Goal: Task Accomplishment & Management: Complete application form

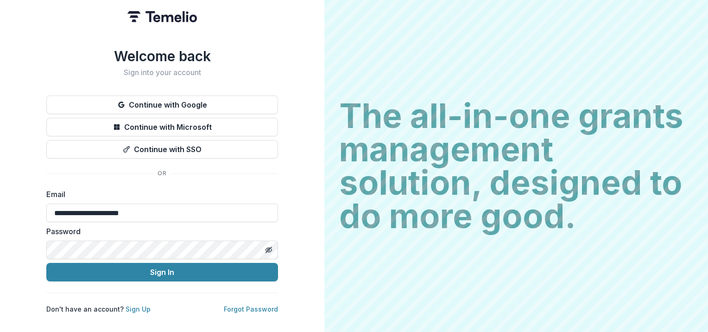
type input "**********"
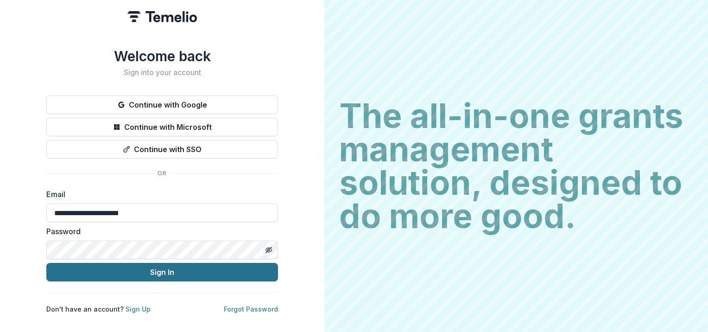
click at [167, 269] on button "Sign In" at bounding box center [162, 272] width 232 height 19
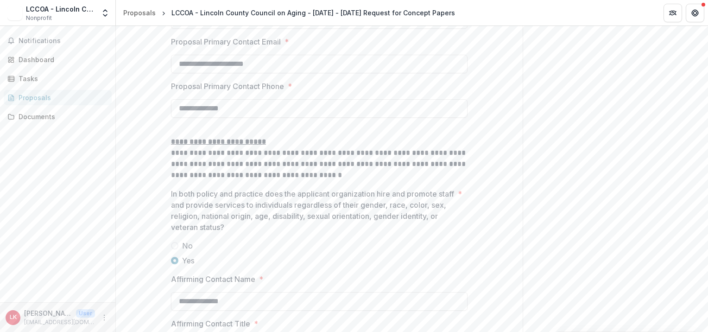
scroll to position [1463, 0]
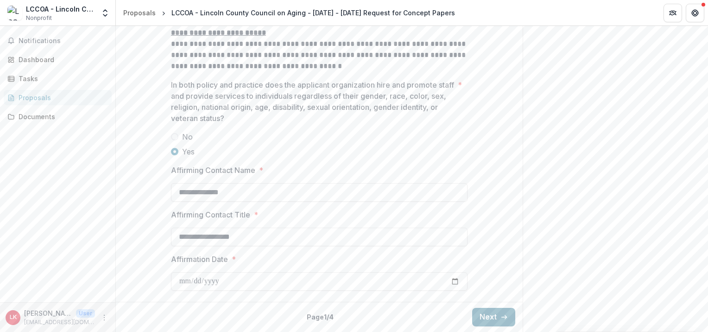
click at [497, 321] on button "Next" at bounding box center [493, 317] width 43 height 19
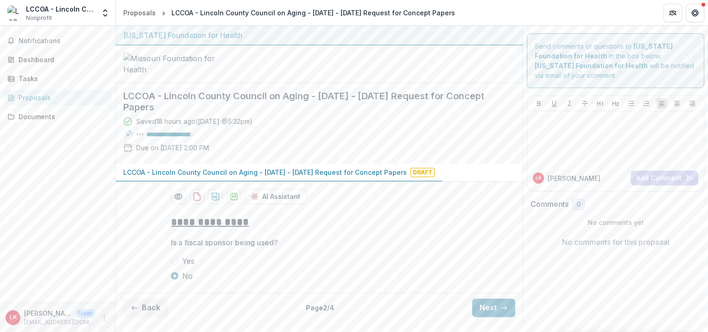
scroll to position [60, 0]
click at [490, 317] on button "Next" at bounding box center [493, 308] width 43 height 19
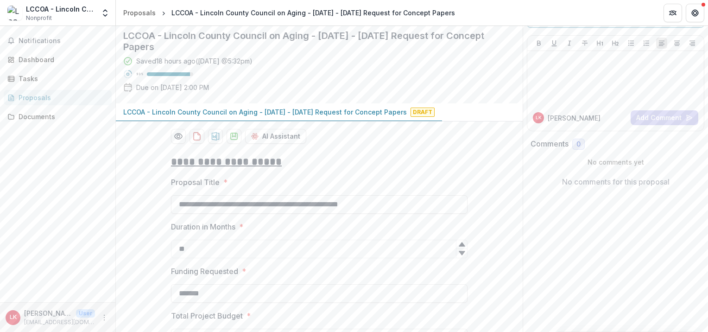
scroll to position [963, 0]
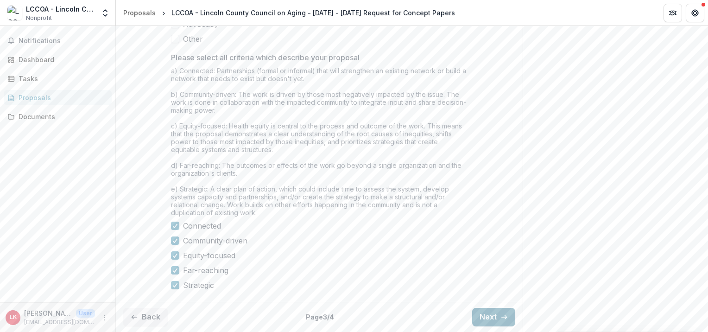
click at [486, 317] on button "Next" at bounding box center [493, 317] width 43 height 19
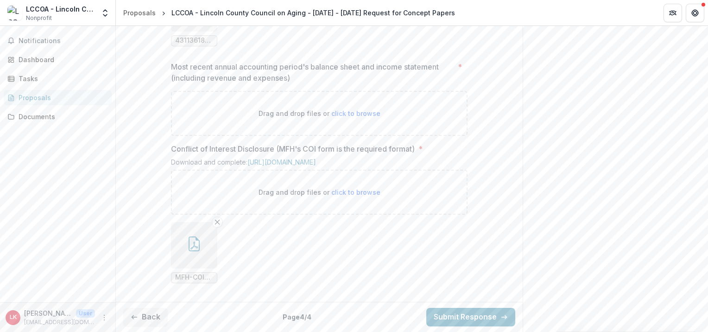
scroll to position [933, 0]
click at [356, 109] on span "click to browse" at bounding box center [356, 113] width 49 height 8
type input "**********"
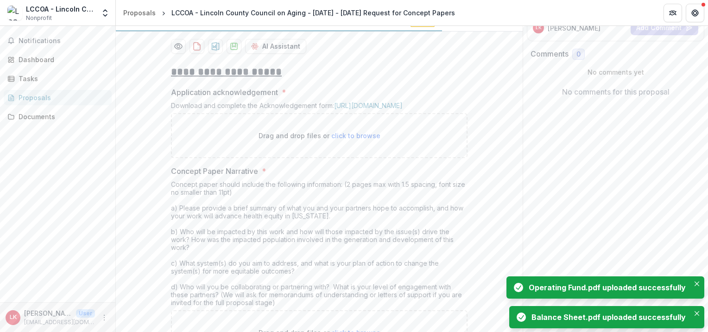
scroll to position [174, 0]
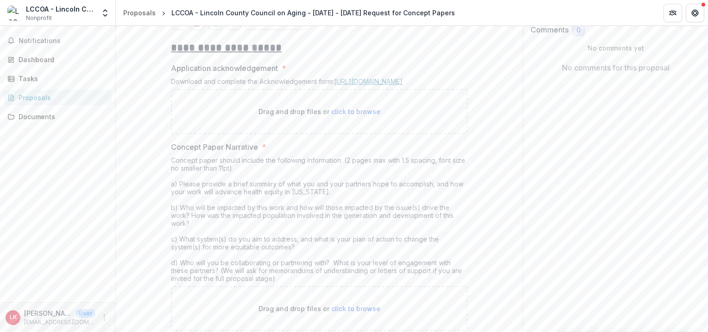
click at [368, 85] on link "https://mffh.org/wordpress/wp-content/uploads/2018/06/MFH-Grant-Acknowledgement…" at bounding box center [368, 81] width 69 height 8
click at [346, 115] on span "click to browse" at bounding box center [356, 112] width 49 height 8
type input "**********"
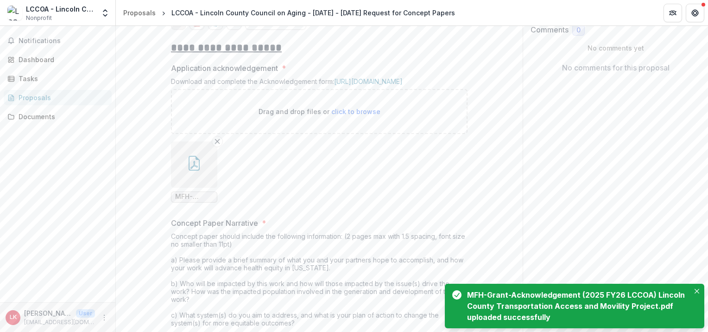
click at [177, 25] on icon "Preview 99e6430f-3d73-4afb-b9e8-ea2a272cf57f-0.pdf" at bounding box center [178, 22] width 7 height 6
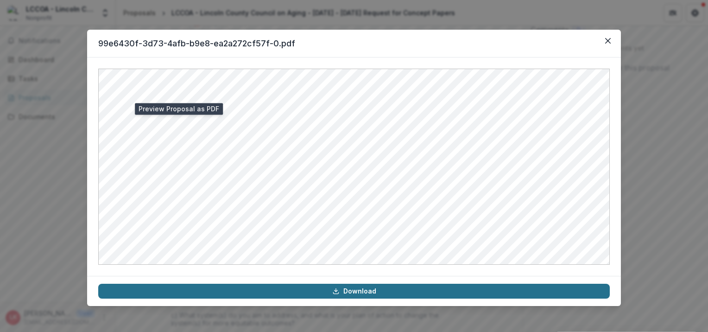
click at [361, 291] on link "Download" at bounding box center [354, 291] width 512 height 15
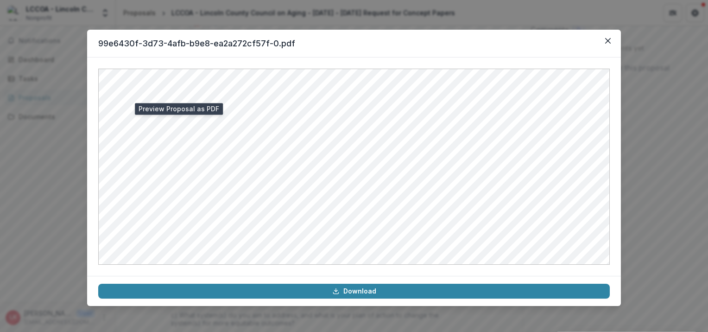
click at [660, 139] on div "99e6430f-3d73-4afb-b9e8-ea2a272cf57f-0.pdf Download" at bounding box center [354, 166] width 708 height 332
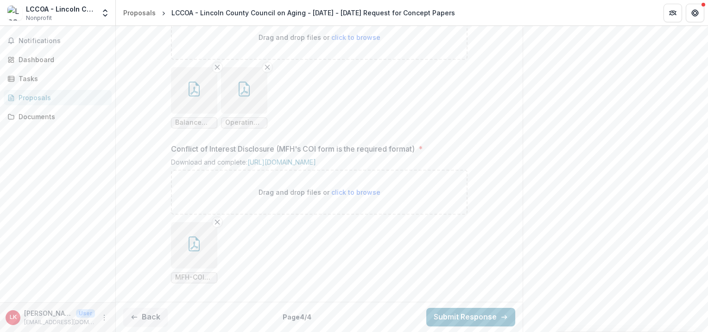
scroll to position [1085, 0]
click at [471, 321] on button "Submit Response" at bounding box center [471, 317] width 89 height 19
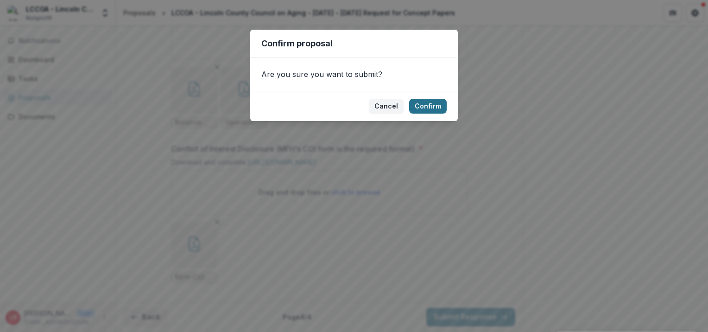
click at [421, 103] on button "Confirm" at bounding box center [428, 106] width 38 height 15
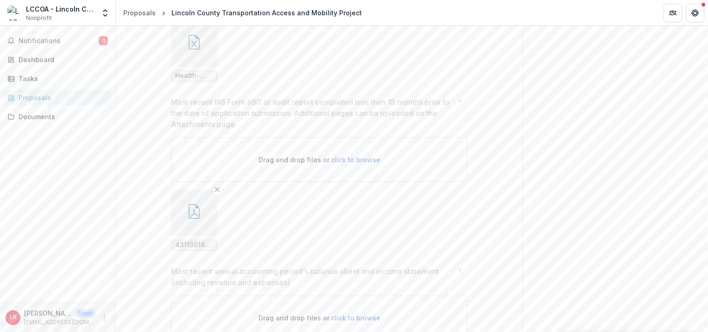
scroll to position [1104, 0]
